Goal: Go to known website: Access a specific website the user already knows

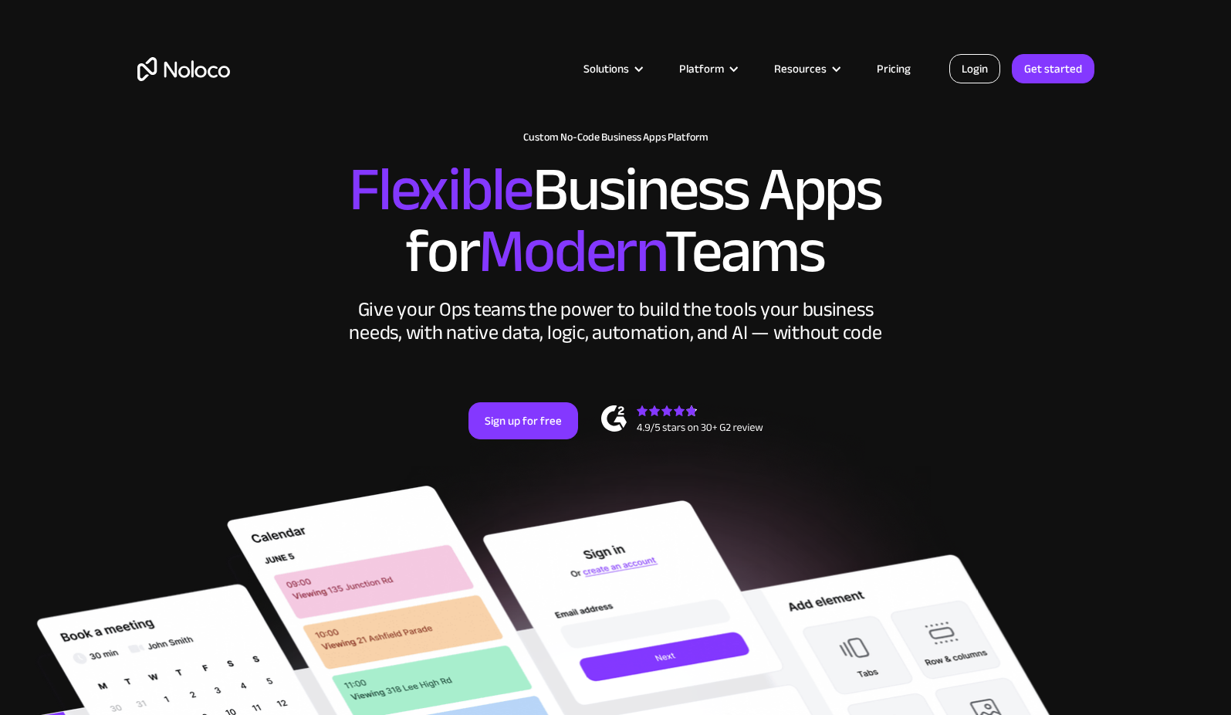
click at [967, 69] on link "Login" at bounding box center [974, 68] width 51 height 29
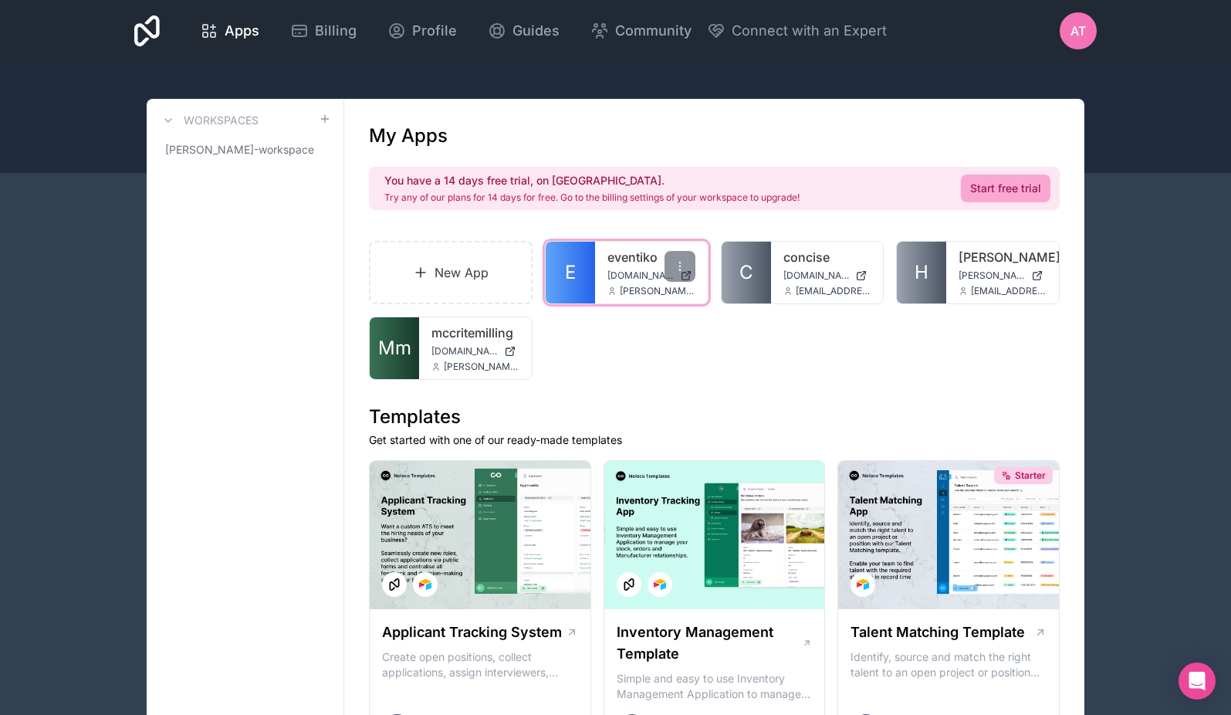
click at [640, 262] on link "eventiko" at bounding box center [651, 257] width 88 height 19
